Goal: Task Accomplishment & Management: Complete application form

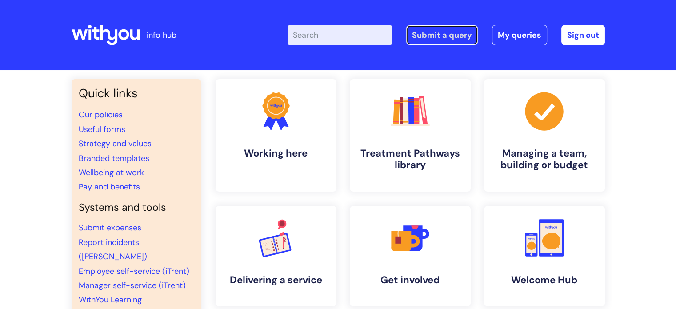
click at [446, 32] on link "Submit a query" at bounding box center [442, 35] width 72 height 20
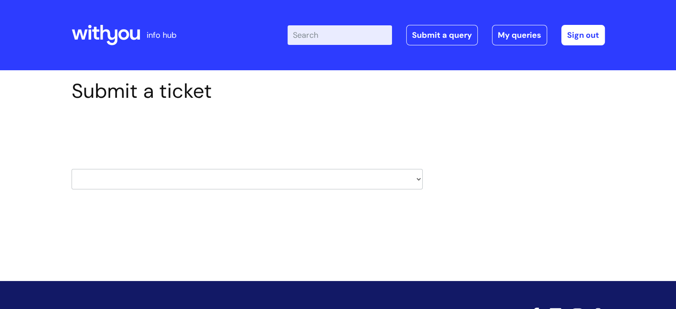
click at [193, 172] on select "HR / People IT and Support Clinical Drug Alerts Finance Accounts Data Support T…" at bounding box center [247, 179] width 351 height 20
select select "it_and_support"
click at [72, 169] on select "HR / People IT and Support Clinical Drug Alerts Finance Accounts Data Support T…" at bounding box center [247, 179] width 351 height 20
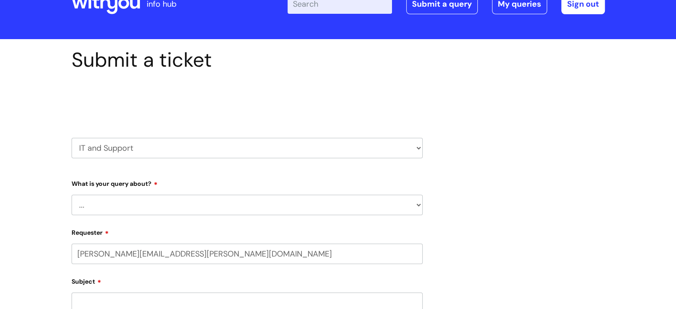
select select "80004418364"
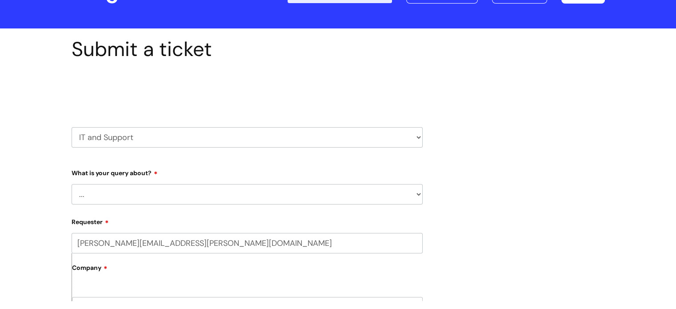
scroll to position [50, 0]
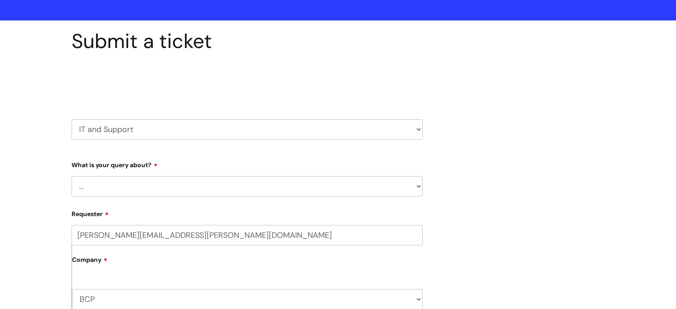
click at [156, 179] on select "... Mobile Phone Reset & MFA Accounts, Starters and Leavers IT Hardware issue I…" at bounding box center [247, 186] width 351 height 20
select select "System/software"
click at [72, 176] on select "... Mobile Phone Reset & MFA Accounts, Starters and Leavers IT Hardware issue I…" at bounding box center [247, 186] width 351 height 20
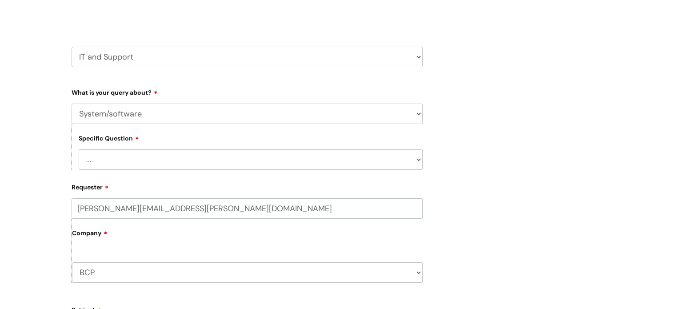
scroll to position [124, 0]
click at [142, 158] on select "... Halo PCMIS Iaptus NHS Email CJSM Email Mitel Another System Google (Workspa…" at bounding box center [251, 158] width 344 height 20
select select "Another System"
click at [79, 148] on select "... Halo PCMIS Iaptus NHS Email CJSM Email Mitel Another System Google (Workspa…" at bounding box center [251, 158] width 344 height 20
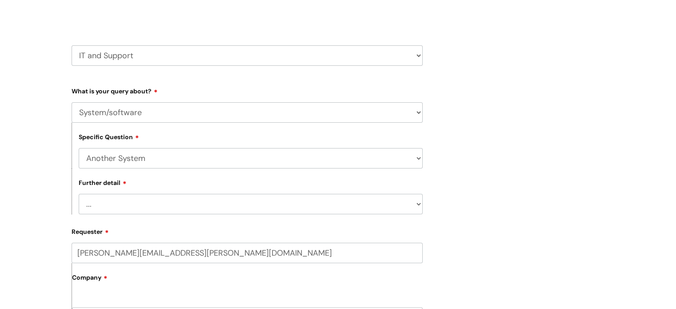
drag, startPoint x: 144, startPoint y: 209, endPoint x: 126, endPoint y: 205, distance: 18.8
click at [126, 205] on select "... I’ve got a login issue Something else" at bounding box center [251, 204] width 344 height 20
select select "Something else"
click at [79, 194] on select "... I’ve got a login issue Something else" at bounding box center [251, 204] width 344 height 20
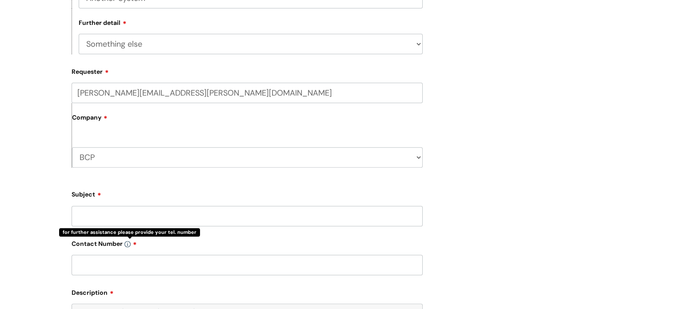
scroll to position [284, 0]
click at [135, 218] on input "Subject" at bounding box center [247, 215] width 351 height 20
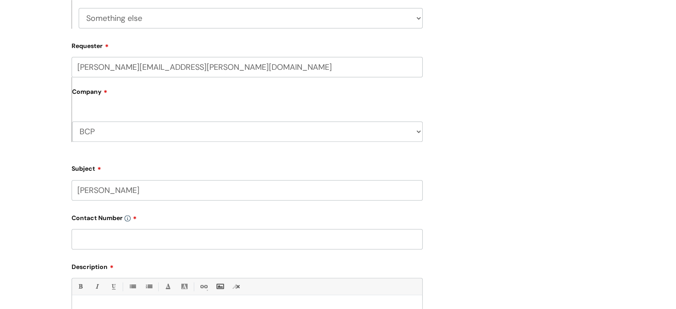
type input "Ulysses"
click at [136, 240] on input "text" at bounding box center [247, 239] width 351 height 20
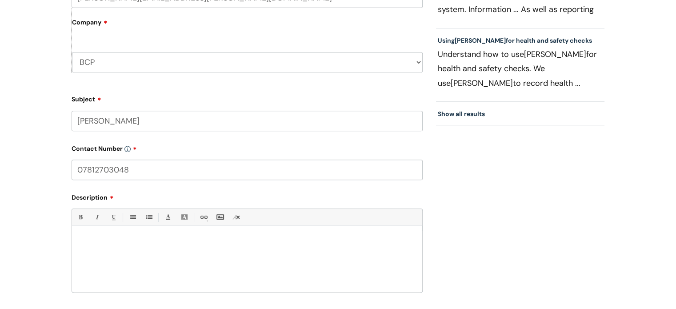
scroll to position [379, 0]
type input "07812703048"
click at [167, 254] on div at bounding box center [247, 261] width 350 height 61
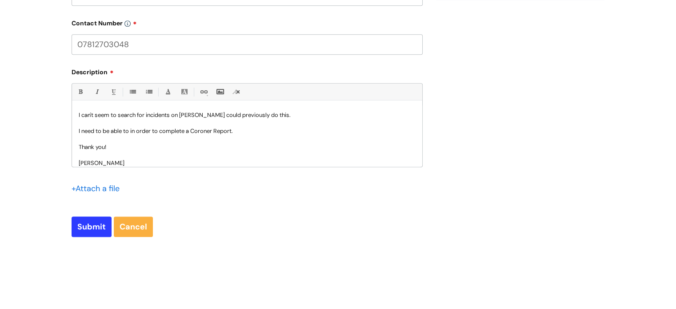
scroll to position [508, 0]
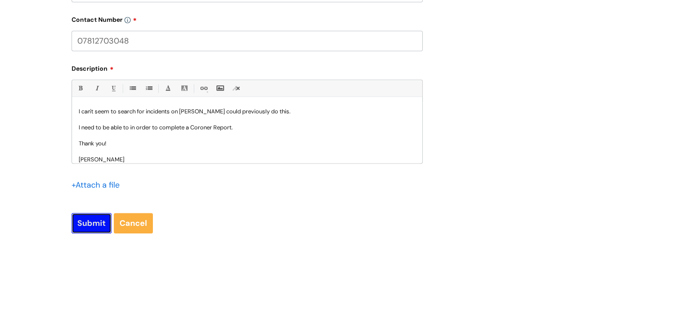
click at [79, 222] on input "Submit" at bounding box center [92, 223] width 40 height 20
type input "Please Wait..."
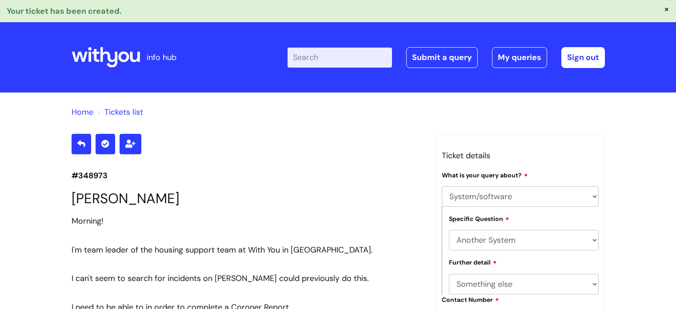
select select "System/software"
select select "Another System"
select select "Something else"
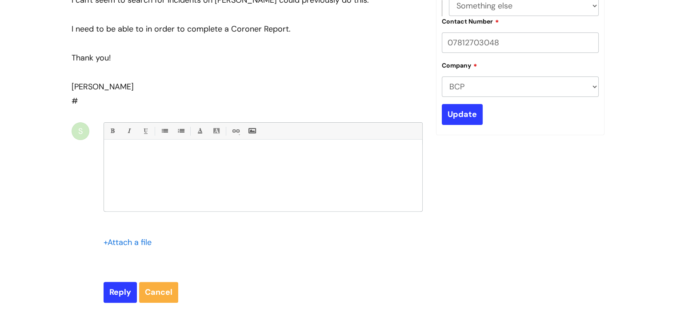
click at [248, 51] on div "Thank you!" at bounding box center [247, 58] width 351 height 14
